Goal: Information Seeking & Learning: Learn about a topic

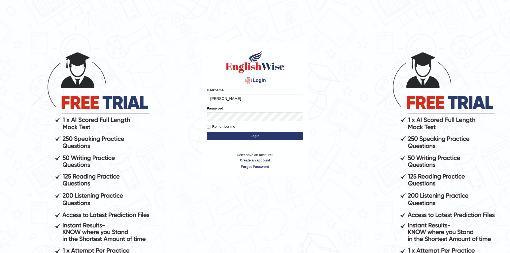
type input "Raisa"
click at [207, 132] on button "Login" at bounding box center [255, 136] width 96 height 8
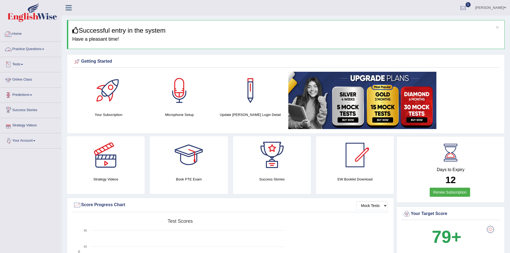
click at [27, 48] on link "Practice Questions" at bounding box center [30, 48] width 61 height 13
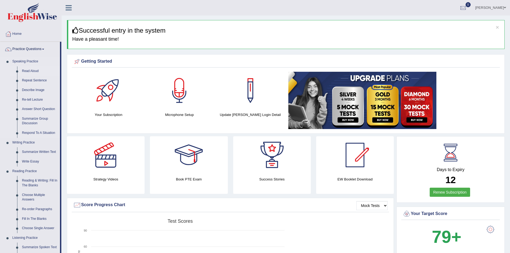
click at [33, 72] on link "Read Aloud" at bounding box center [40, 71] width 40 height 10
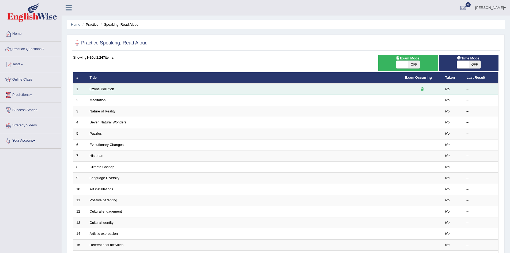
click at [107, 93] on td "Ozone Pollution" at bounding box center [244, 88] width 315 height 11
click at [99, 90] on link "Ozone Pollution" at bounding box center [102, 89] width 25 height 4
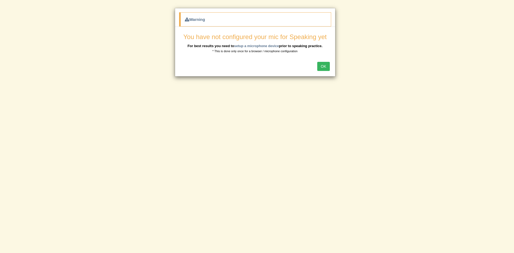
click at [318, 68] on button "OK" at bounding box center [323, 66] width 12 height 9
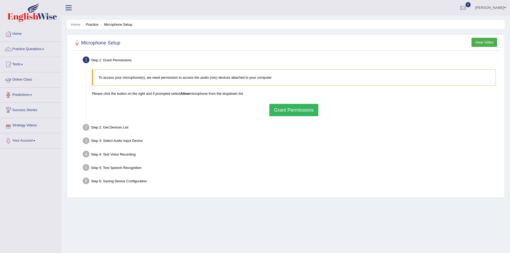
click at [24, 93] on link "Predictions" at bounding box center [30, 94] width 61 height 13
click at [28, 51] on link "Practice Questions" at bounding box center [30, 48] width 61 height 13
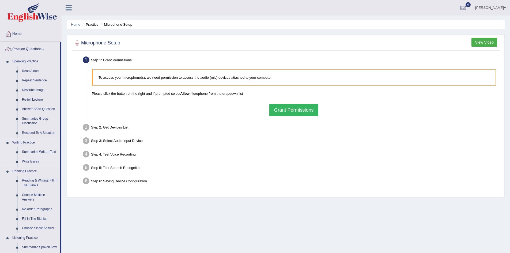
click at [26, 144] on link "Writing Practice" at bounding box center [35, 143] width 50 height 10
click at [35, 151] on link "Summarize Written Text" at bounding box center [40, 152] width 40 height 10
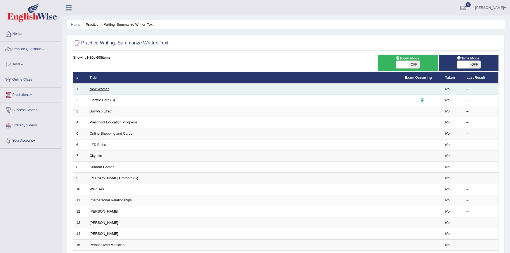
click at [92, 89] on link "New Women" at bounding box center [100, 89] width 20 height 4
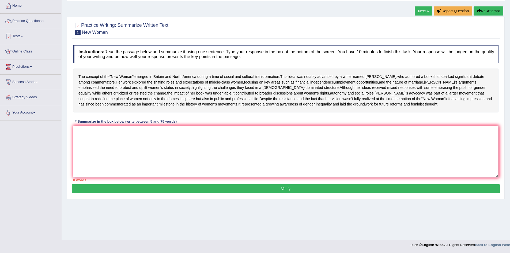
scroll to position [1, 0]
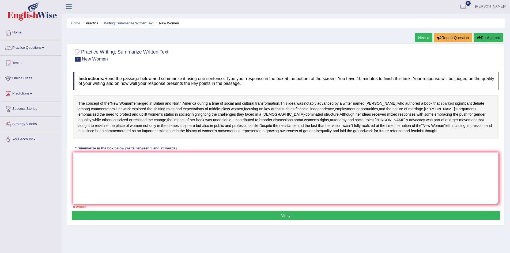
drag, startPoint x: 380, startPoint y: 104, endPoint x: 432, endPoint y: 101, distance: 52.5
click at [432, 101] on div "The concept of the " New Woman " emerged in [GEOGRAPHIC_DATA] and [GEOGRAPHIC_D…" at bounding box center [285, 117] width 425 height 44
drag, startPoint x: 436, startPoint y: 102, endPoint x: 481, endPoint y: 102, distance: 44.7
click at [481, 102] on div "The concept of the " New Woman " emerged in [GEOGRAPHIC_DATA] and [GEOGRAPHIC_D…" at bounding box center [285, 117] width 425 height 44
drag, startPoint x: 379, startPoint y: 99, endPoint x: 426, endPoint y: 98, distance: 46.6
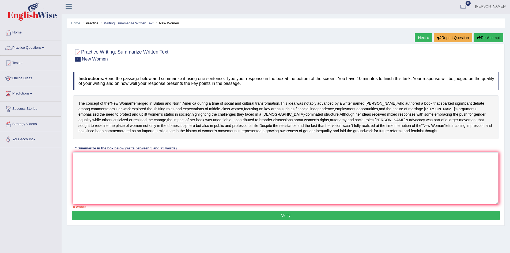
click at [426, 98] on div "The concept of the " New Woman " emerged in [GEOGRAPHIC_DATA] and [GEOGRAPHIC_D…" at bounding box center [285, 117] width 425 height 44
click at [182, 187] on textarea at bounding box center [285, 178] width 425 height 52
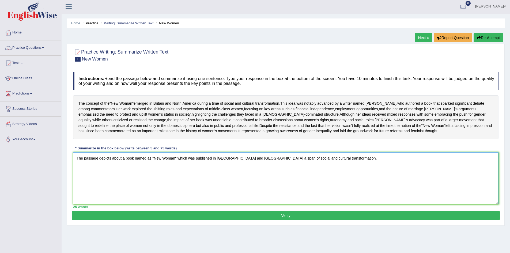
scroll to position [28, 0]
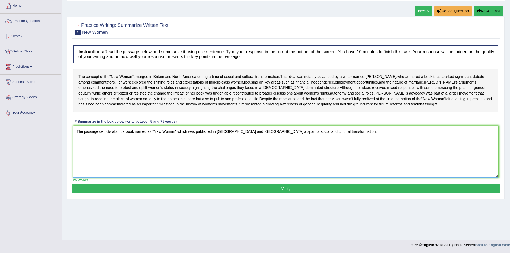
type textarea "The passage depicts about a book named as "New Woman" which was published in Br…"
click at [179, 193] on button "Verify" at bounding box center [286, 188] width 428 height 9
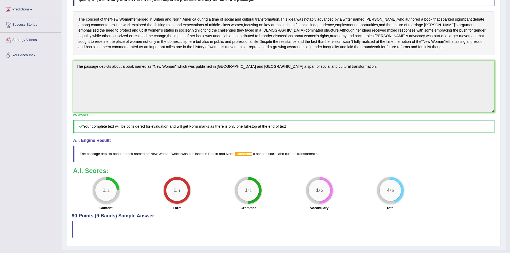
scroll to position [32, 0]
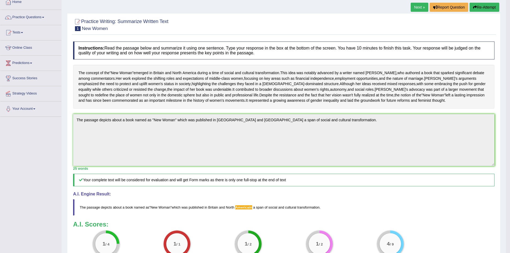
click at [475, 9] on icon "button" at bounding box center [475, 7] width 4 height 4
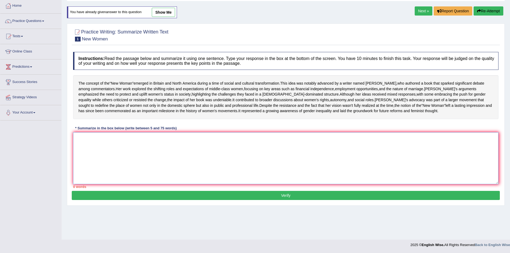
click at [134, 170] on textarea at bounding box center [285, 158] width 425 height 52
type textarea "R"
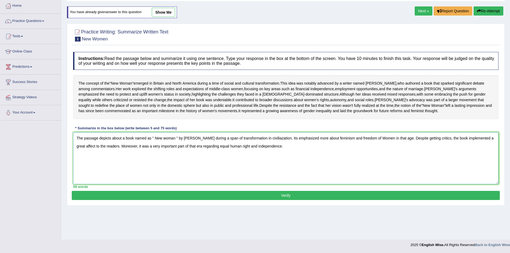
type textarea "The passage depicts about a book named as " New woman " by Sarah during a span …"
click at [218, 200] on button "Verify" at bounding box center [286, 195] width 428 height 9
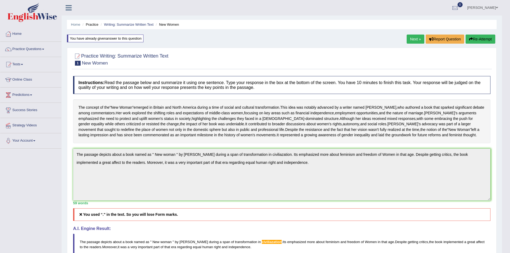
click at [485, 40] on button "Re-Attempt" at bounding box center [480, 39] width 30 height 9
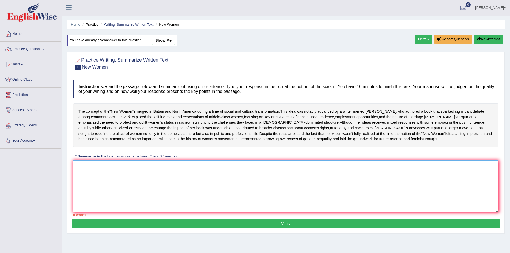
click at [253, 202] on textarea at bounding box center [285, 186] width 425 height 52
paste textarea "The passage depicts about a book named as " New woman " by Sarah during a span …"
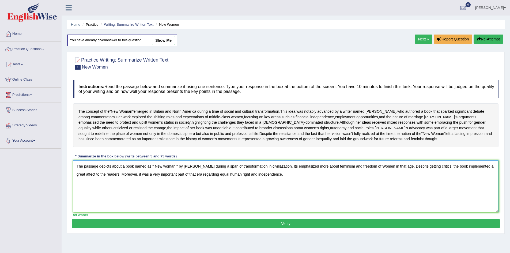
click at [157, 181] on textarea "The passage depicts about a book named as " New woman " by Sarah during a span …" at bounding box center [285, 186] width 425 height 52
click at [155, 183] on textarea "The passage depicts about a book named as " New woman " by Sarah during a span …" at bounding box center [285, 186] width 425 height 52
drag, startPoint x: 173, startPoint y: 182, endPoint x: 177, endPoint y: 183, distance: 3.6
click at [176, 183] on textarea "The passage depicts about a book named as "New woman " by Sarah during a span o…" at bounding box center [285, 186] width 425 height 52
click at [177, 184] on textarea "The passage depicts about a book named as "New woman " by Sarah during a span o…" at bounding box center [285, 186] width 425 height 52
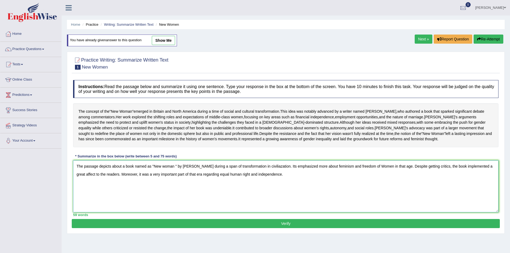
click at [176, 182] on textarea "The passage depicts about a book named as "New woman " by Sarah during a span o…" at bounding box center [285, 186] width 425 height 52
click at [173, 183] on textarea "The passage depicts about a book named as "New woman " by Sarah during a span o…" at bounding box center [285, 186] width 425 height 52
click at [175, 183] on textarea "The passage depicts about a book named as "New woman " by Sarah during a span o…" at bounding box center [285, 186] width 425 height 52
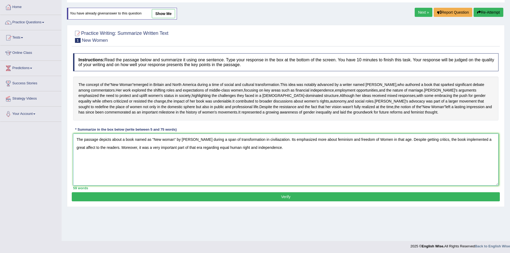
type textarea "The passage depicts about a book named as "New woman" by Sarah during a span of…"
click at [200, 201] on button "Verify" at bounding box center [286, 196] width 428 height 9
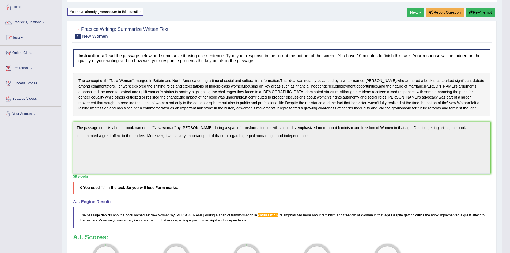
click at [469, 11] on icon "button" at bounding box center [471, 12] width 4 height 4
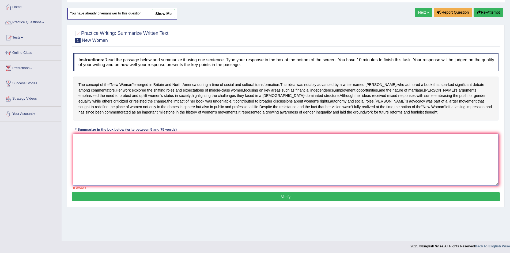
click at [149, 185] on textarea at bounding box center [285, 160] width 425 height 52
paste textarea "The passage depicts about a book named as "New woman" by Sarah during a span of…"
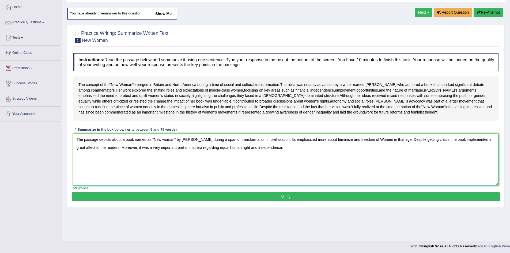
click at [273, 157] on textarea "The passage depicts about a book named as "New woman" by Sarah during a span of…" at bounding box center [285, 160] width 425 height 52
click at [275, 157] on textarea "The passage depicts about a book named as "New woman" by Sarah during a span of…" at bounding box center [285, 160] width 425 height 52
click at [401, 156] on textarea "The passage depicts about a book named as "New woman" by Sarah during a span of…" at bounding box center [285, 160] width 425 height 52
click at [412, 158] on textarea "The passage depicts about a book named as "New woman" by Sarah during a span of…" at bounding box center [285, 160] width 425 height 52
click at [411, 156] on textarea "The passage depicts about a book named as "New woman" by Sarah during a span of…" at bounding box center [285, 160] width 425 height 52
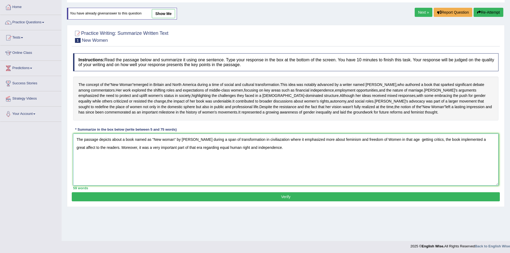
click at [413, 155] on textarea "The passage depicts about a book named as "New woman" by Sarah during a span of…" at bounding box center [285, 160] width 425 height 52
click at [412, 155] on textarea "The passage depicts about a book named as "New woman" by Sarah during a span of…" at bounding box center [285, 160] width 425 height 52
click at [408, 156] on textarea "The passage depicts about a book named as "New woman" by Sarah during a span of…" at bounding box center [285, 160] width 425 height 52
click at [410, 156] on textarea "The passage depicts about a book named as "New woman" by Sarah during a span of…" at bounding box center [285, 160] width 425 height 52
click at [490, 155] on textarea "The passage depicts about a book named as "New woman" by Sarah during a span of…" at bounding box center [285, 160] width 425 height 52
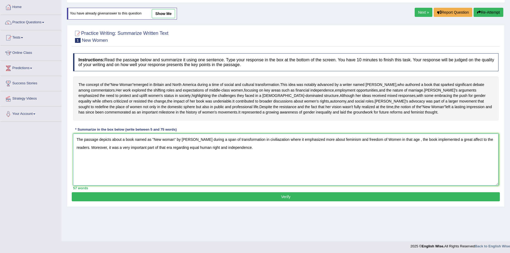
click at [95, 164] on textarea "The passage depicts about a book named as "New woman" by Sarah during a span of…" at bounding box center [285, 160] width 425 height 52
click at [92, 165] on textarea "The passage depicts about a book named as "New woman" by Sarah during a span of…" at bounding box center [285, 160] width 425 height 52
drag, startPoint x: 258, startPoint y: 161, endPoint x: 253, endPoint y: 164, distance: 5.7
click at [255, 163] on textarea "The passage depicts about a book named as "New woman" by Sarah during a span of…" at bounding box center [285, 160] width 425 height 52
type textarea "The passage depicts about a book named as "New woman" by [PERSON_NAME] during a…"
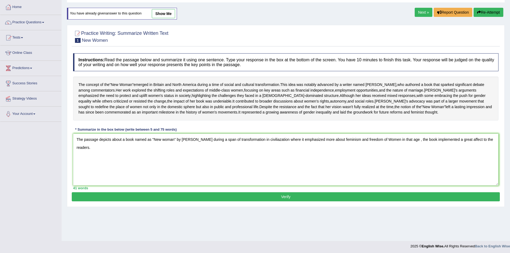
click at [151, 201] on button "Verify" at bounding box center [286, 196] width 428 height 9
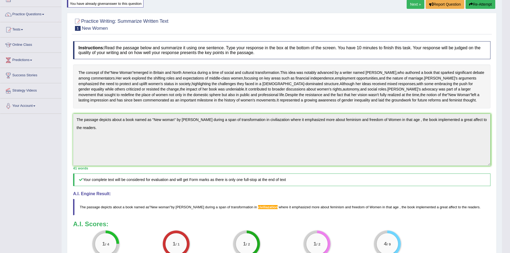
scroll to position [8, 0]
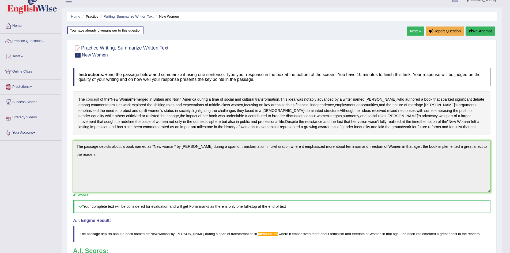
drag, startPoint x: 78, startPoint y: 99, endPoint x: 95, endPoint y: 102, distance: 16.9
click at [121, 102] on div "The concept of the " New Woman " emerged in [GEOGRAPHIC_DATA] and [GEOGRAPHIC_D…" at bounding box center [281, 113] width 417 height 44
click at [91, 105] on span "commentators" at bounding box center [103, 105] width 24 height 6
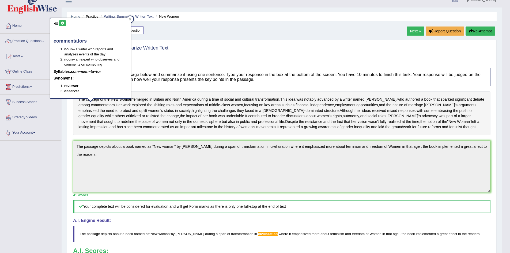
drag, startPoint x: 79, startPoint y: 105, endPoint x: 78, endPoint y: 102, distance: 3.0
click at [91, 105] on span "commentators" at bounding box center [103, 105] width 24 height 6
drag, startPoint x: 77, startPoint y: 99, endPoint x: 132, endPoint y: 109, distance: 56.2
click at [130, 105] on body "Toggle navigation Home Practice Questions Speaking Practice Read Aloud Repeat S…" at bounding box center [255, 118] width 510 height 253
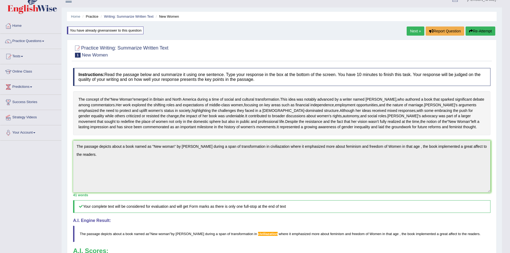
drag, startPoint x: 285, startPoint y: 151, endPoint x: 114, endPoint y: 90, distance: 181.9
click at [114, 90] on div "Instructions: Read the passage below and summarize it using one sentence. Type …" at bounding box center [282, 179] width 420 height 228
drag, startPoint x: 78, startPoint y: 98, endPoint x: 273, endPoint y: 143, distance: 199.5
click at [273, 135] on div "The concept of the " New Woman " emerged in Britain and North America during a …" at bounding box center [281, 113] width 417 height 44
click at [465, 32] on button "Re-Attempt" at bounding box center [480, 30] width 30 height 9
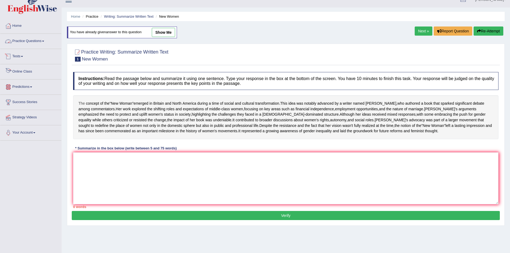
click at [81, 102] on div "The concept of the " New Woman " emerged in [GEOGRAPHIC_DATA] and [GEOGRAPHIC_D…" at bounding box center [285, 117] width 425 height 44
drag, startPoint x: 81, startPoint y: 102, endPoint x: 245, endPoint y: 128, distance: 166.8
click at [232, 128] on div "The concept of the " New Woman " emerged in [GEOGRAPHIC_DATA] and [GEOGRAPHIC_D…" at bounding box center [285, 117] width 425 height 44
drag, startPoint x: 284, startPoint y: 144, endPoint x: 92, endPoint y: 103, distance: 196.1
click at [92, 105] on div "The concept of the " New Woman " emerged in [GEOGRAPHIC_DATA] and [GEOGRAPHIC_D…" at bounding box center [285, 117] width 425 height 44
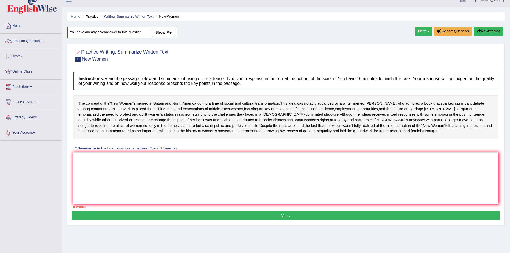
drag, startPoint x: 77, startPoint y: 102, endPoint x: 236, endPoint y: 142, distance: 163.0
click at [260, 139] on div "The concept of the " New Woman " emerged in [GEOGRAPHIC_DATA] and [GEOGRAPHIC_D…" at bounding box center [285, 117] width 425 height 44
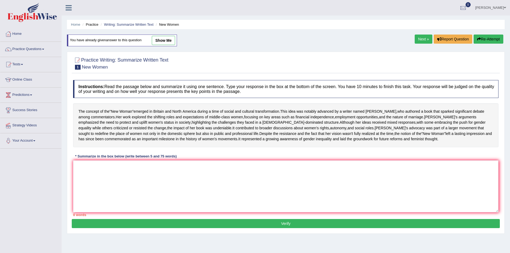
scroll to position [28, 0]
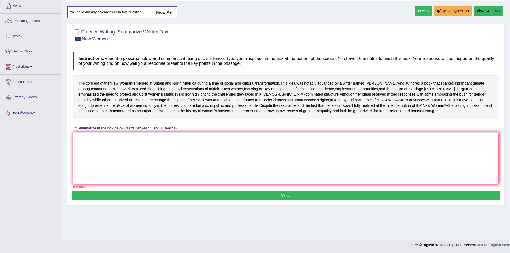
drag, startPoint x: 269, startPoint y: 127, endPoint x: 79, endPoint y: 85, distance: 194.7
click at [79, 85] on div "The concept of the " New Woman " emerged in [GEOGRAPHIC_DATA] and [GEOGRAPHIC_D…" at bounding box center [285, 97] width 425 height 44
drag, startPoint x: 79, startPoint y: 81, endPoint x: 269, endPoint y: 126, distance: 195.1
click at [269, 119] on div "The concept of the " New Woman " emerged in [GEOGRAPHIC_DATA] and [GEOGRAPHIC_D…" at bounding box center [285, 97] width 425 height 44
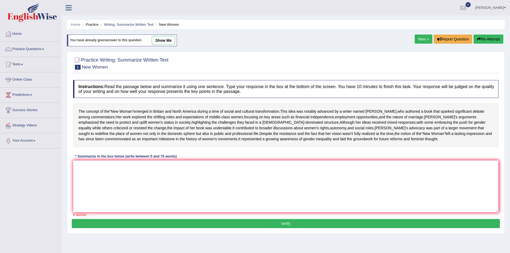
click at [171, 40] on link "show me" at bounding box center [163, 40] width 23 height 9
type textarea "The passage depicts about a book named as "New woman" by [PERSON_NAME] during a…"
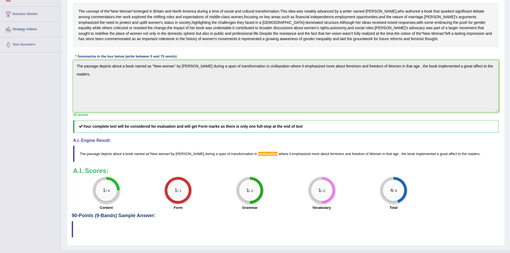
scroll to position [69, 0]
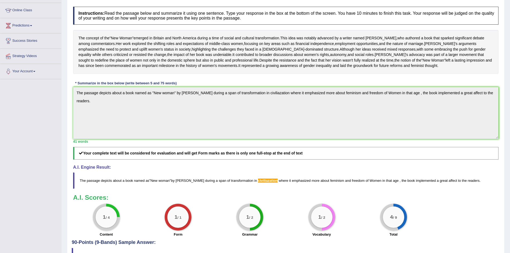
drag, startPoint x: 104, startPoint y: 47, endPoint x: 271, endPoint y: 53, distance: 166.8
click at [276, 52] on div "The concept of the " New Woman " emerged in [GEOGRAPHIC_DATA] and [GEOGRAPHIC_D…" at bounding box center [285, 52] width 425 height 44
drag, startPoint x: 77, startPoint y: 36, endPoint x: 345, endPoint y: 98, distance: 275.5
click at [346, 99] on div "Instructions: Read the passage below and summarize it using one sentence. Type …" at bounding box center [286, 122] width 428 height 236
drag, startPoint x: 86, startPoint y: 65, endPoint x: 235, endPoint y: 74, distance: 149.1
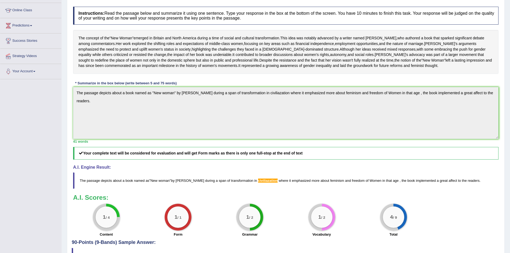
click at [233, 73] on div "The concept of the " New Woman " emerged in Britain and North America during a …" at bounding box center [285, 52] width 425 height 44
drag, startPoint x: 266, startPoint y: 82, endPoint x: 86, endPoint y: 36, distance: 186.1
click at [86, 36] on div "The concept of the " New Woman " emerged in Britain and North America during a …" at bounding box center [285, 52] width 425 height 44
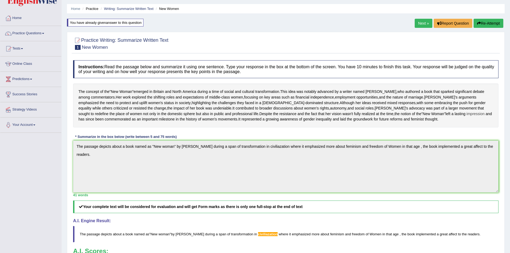
drag, startPoint x: 77, startPoint y: 90, endPoint x: 293, endPoint y: 131, distance: 219.0
click at [293, 127] on div "The concept of the " New Woman " emerged in Britain and North America during a …" at bounding box center [285, 105] width 425 height 44
drag, startPoint x: 346, startPoint y: 142, endPoint x: 216, endPoint y: 109, distance: 134.0
click at [216, 109] on div "The concept of the " New Woman " emerged in Britain and North America during a …" at bounding box center [285, 105] width 425 height 44
drag, startPoint x: 64, startPoint y: 100, endPoint x: 183, endPoint y: 114, distance: 119.4
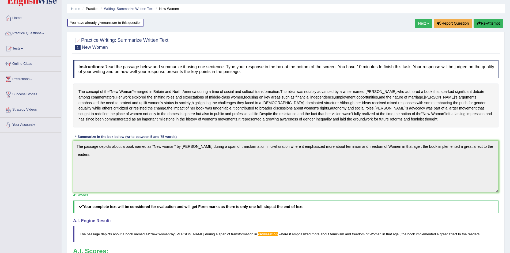
click at [183, 114] on div "Home Practice Writing: Summarize Written Text New Women You have already given …" at bounding box center [286, 157] width 448 height 346
click at [510, 148] on html "Toggle navigation Home Practice Questions Speaking Practice Read Aloud Repeat S…" at bounding box center [255, 110] width 510 height 253
click at [497, 21] on button "Re-Attempt" at bounding box center [488, 23] width 30 height 9
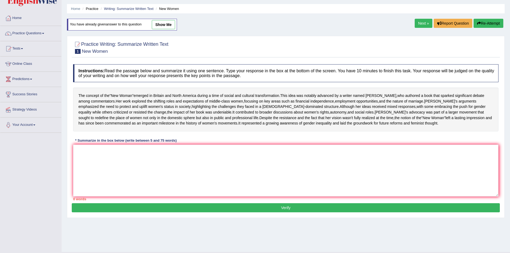
scroll to position [16, 0]
click at [147, 182] on textarea at bounding box center [285, 171] width 425 height 52
paste textarea "The passage depicts about a book named as "New woman" by [PERSON_NAME] during a…"
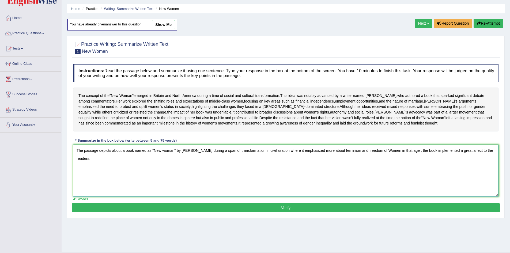
click at [111, 168] on textarea "The passage depicts about a book named as "New woman" by [PERSON_NAME] during a…" at bounding box center [285, 171] width 425 height 52
type textarea "The passage describes about a book named as "New woman" by [PERSON_NAME] during…"
click at [351, 212] on button "Verify" at bounding box center [286, 207] width 428 height 9
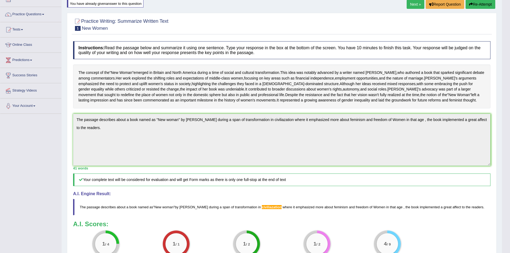
scroll to position [115, 0]
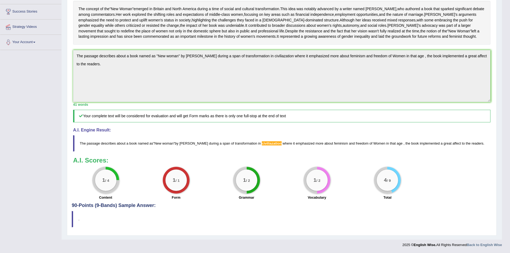
click at [116, 204] on h4 "90-Points (9-Bands) Sample Answer:" at bounding box center [282, 91] width 420 height 234
click at [71, 223] on div "Practice Writing: Summarize Written Text 1 New Women Instructions: Read the pas…" at bounding box center [282, 92] width 430 height 286
drag, startPoint x: 77, startPoint y: 222, endPoint x: 123, endPoint y: 225, distance: 46.9
click at [123, 225] on blockquote "." at bounding box center [282, 219] width 420 height 16
drag, startPoint x: 73, startPoint y: 221, endPoint x: 102, endPoint y: 207, distance: 33.0
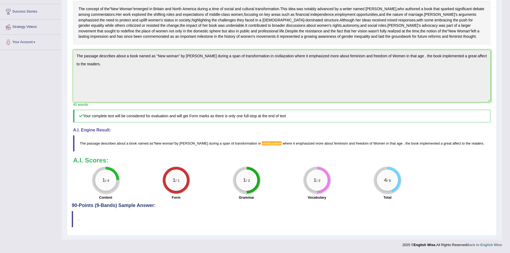
click at [102, 207] on div "Practice Writing: Summarize Written Text 1 New Women Instructions: Read the pas…" at bounding box center [282, 92] width 430 height 286
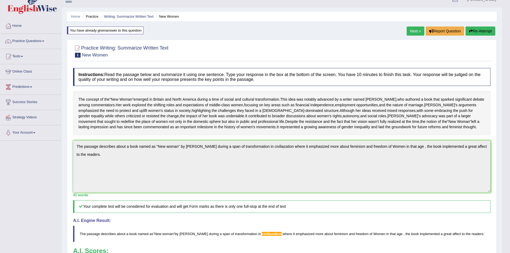
click at [473, 32] on button "Re-Attempt" at bounding box center [480, 30] width 30 height 9
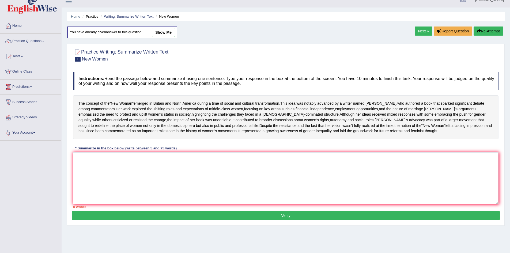
scroll to position [28, 0]
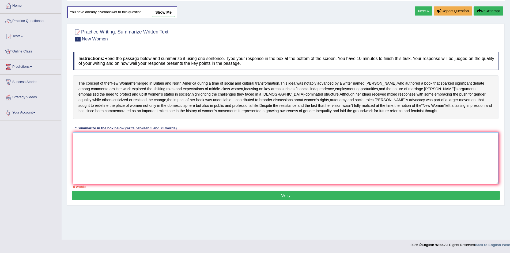
click at [161, 162] on textarea at bounding box center [285, 158] width 425 height 52
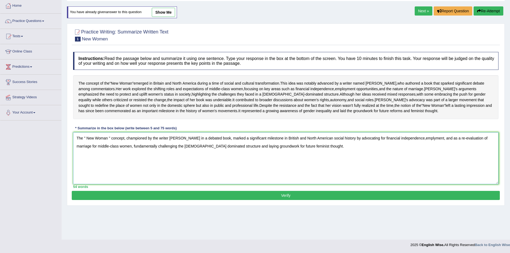
type textarea "The " New Woman " concept, championed by the writer [PERSON_NAME] in a debated …"
click at [237, 200] on button "Verify" at bounding box center [286, 195] width 428 height 9
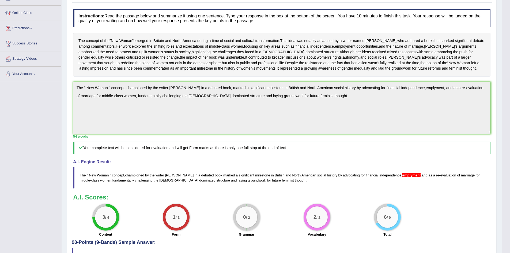
scroll to position [0, 0]
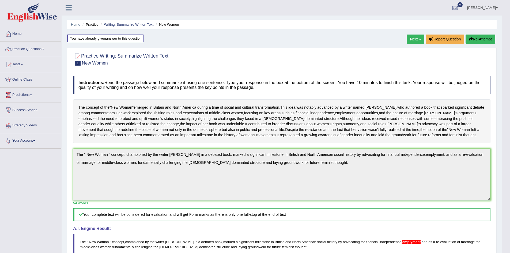
click at [480, 37] on button "Re-Attempt" at bounding box center [480, 39] width 30 height 9
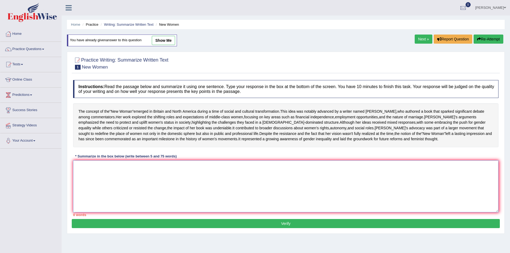
click at [98, 197] on textarea at bounding box center [285, 186] width 425 height 52
paste textarea "The " New Woman " concept, championed by the writer [PERSON_NAME] in a debated …"
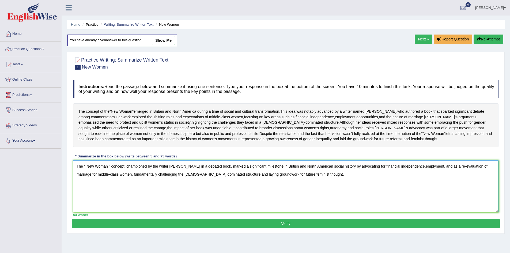
click at [414, 184] on textarea "The " New Woman " concept, championed by the writer [PERSON_NAME] in a debated …" at bounding box center [285, 186] width 425 height 52
click at [413, 183] on textarea "The " New Woman " concept, championed by the writer [PERSON_NAME] in a debated …" at bounding box center [285, 186] width 425 height 52
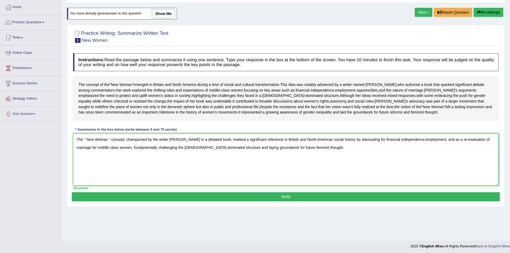
type textarea "The " New Woman " concept, championed by the writer [PERSON_NAME] in a debated …"
click at [119, 201] on button "Verify" at bounding box center [286, 196] width 428 height 9
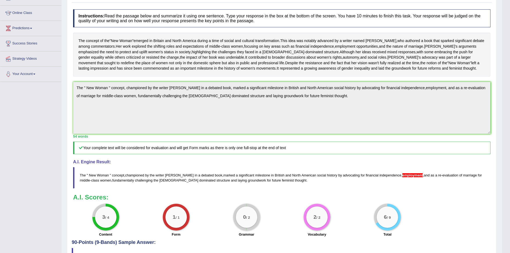
scroll to position [13, 0]
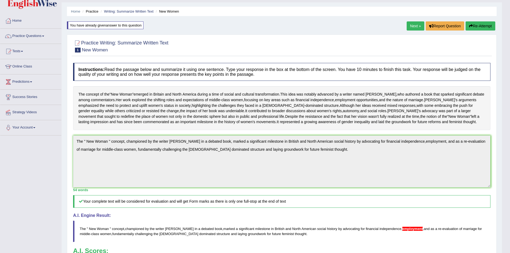
click at [474, 29] on button "Re-Attempt" at bounding box center [480, 25] width 30 height 9
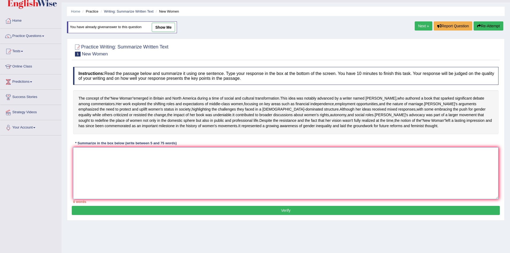
click at [302, 198] on textarea at bounding box center [285, 173] width 425 height 52
paste textarea "The " New Woman " concept, championed by the writer [PERSON_NAME] in a debated …"
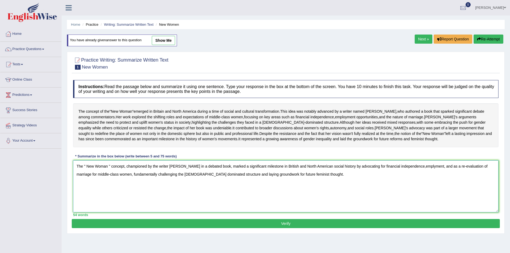
click at [406, 186] on textarea "The " New Woman " concept, championed by the writer [PERSON_NAME] in a debated …" at bounding box center [285, 186] width 425 height 52
click at [404, 184] on textarea "The " New Woman " concept, championed by the writer [PERSON_NAME] in a debated …" at bounding box center [285, 186] width 425 height 52
click at [404, 183] on textarea "The " New Woman " concept, championed by the writer [PERSON_NAME] in a debated …" at bounding box center [285, 186] width 425 height 52
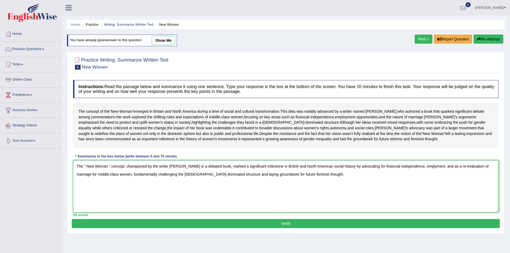
click at [414, 183] on textarea "The " New Woman " concept, championed by the writer Sarah in a debated book, ma…" at bounding box center [285, 186] width 425 height 52
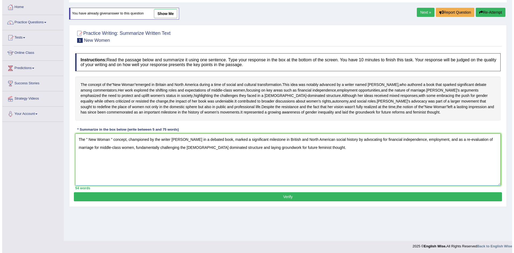
scroll to position [28, 0]
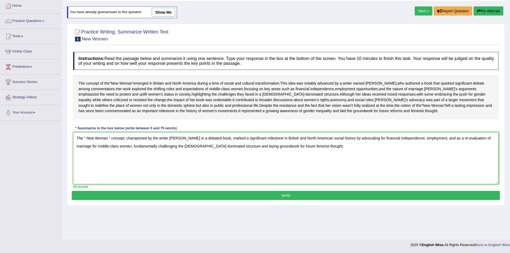
type textarea "The " New Woman " concept, championed by the writer Sarah in a debated book, ma…"
click at [330, 200] on button "Verify" at bounding box center [286, 195] width 428 height 9
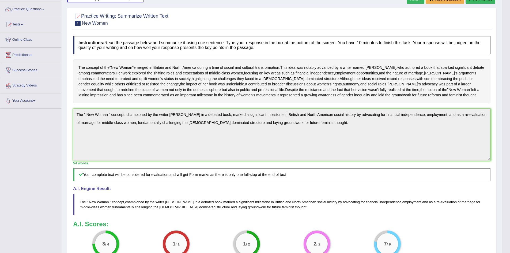
scroll to position [0, 0]
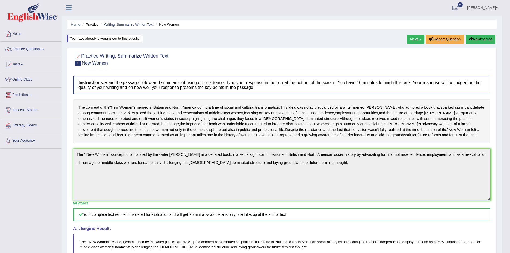
click at [471, 36] on button "Re-Attempt" at bounding box center [480, 39] width 30 height 9
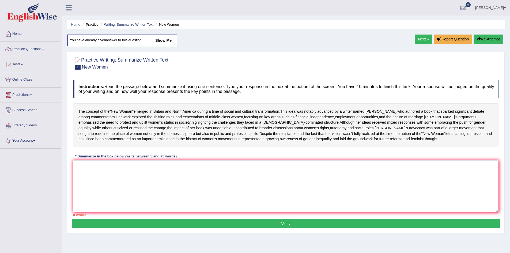
click at [165, 41] on link "show me" at bounding box center [163, 40] width 23 height 9
type textarea "The " New Woman " concept, championed by the writer Sarah in a debated book, ma…"
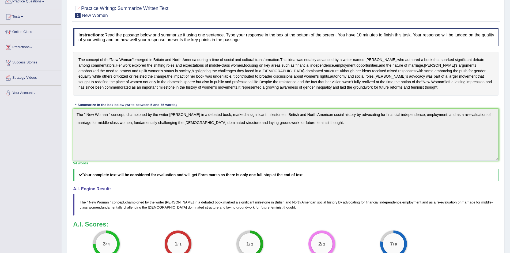
scroll to position [21, 0]
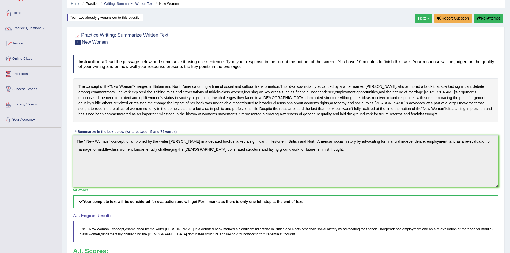
drag, startPoint x: 78, startPoint y: 84, endPoint x: 275, endPoint y: 134, distance: 202.9
click at [275, 122] on div "The concept of the " New Woman " emerged in Britain and North America during a …" at bounding box center [285, 100] width 425 height 44
drag, startPoint x: 272, startPoint y: 130, endPoint x: 136, endPoint y: 97, distance: 140.5
click at [136, 97] on div "The concept of the " New Woman " emerged in Britain and North America during a …" at bounding box center [285, 100] width 425 height 44
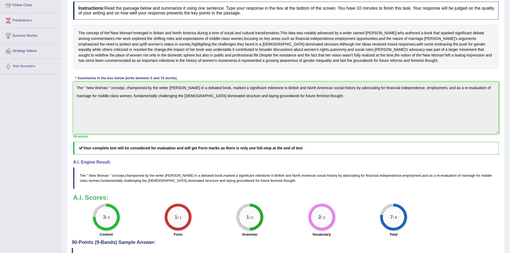
scroll to position [0, 0]
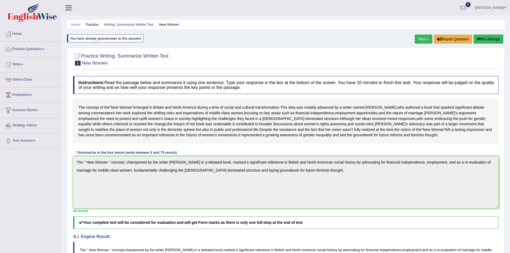
click at [479, 44] on div "Next » Report Question Re-Attempt" at bounding box center [460, 40] width 90 height 10
click at [480, 41] on button "Re-Attempt" at bounding box center [488, 39] width 30 height 9
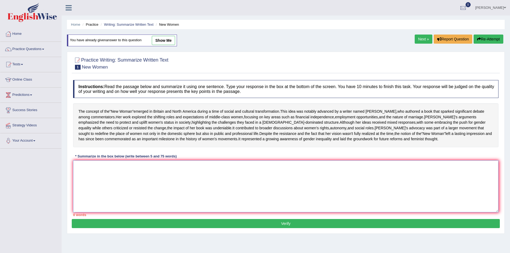
click at [120, 197] on textarea at bounding box center [285, 186] width 425 height 52
type textarea "T"
click at [101, 193] on textarea "T" at bounding box center [285, 186] width 425 height 52
click at [85, 191] on textarea "T" at bounding box center [285, 186] width 425 height 52
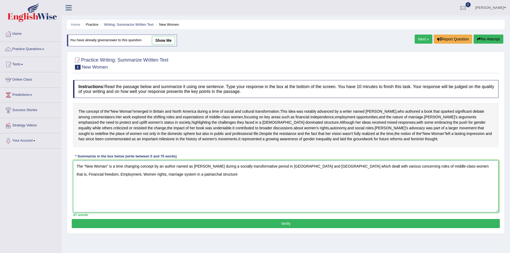
click at [101, 192] on textarea "The "New Woman" is a time changing concept by an author named as Sarah during a…" at bounding box center [285, 186] width 425 height 52
type textarea "The "New Woman" is a time changing concept by an author named as Sarah during a…"
click at [90, 228] on button "Verify" at bounding box center [286, 223] width 428 height 9
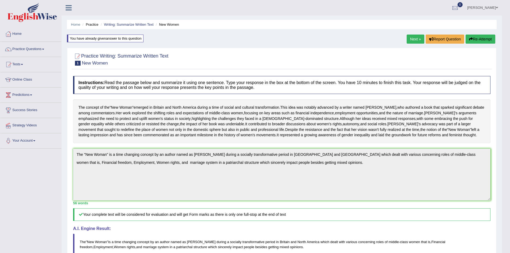
click at [407, 39] on link "Next »" at bounding box center [416, 39] width 18 height 9
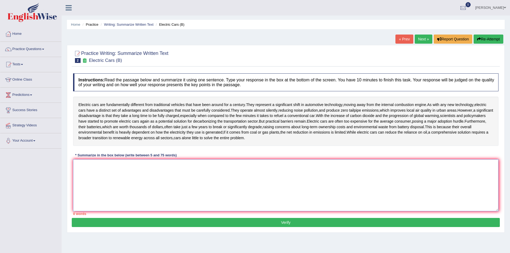
click at [137, 171] on textarea at bounding box center [285, 185] width 425 height 52
